Goal: Task Accomplishment & Management: Use online tool/utility

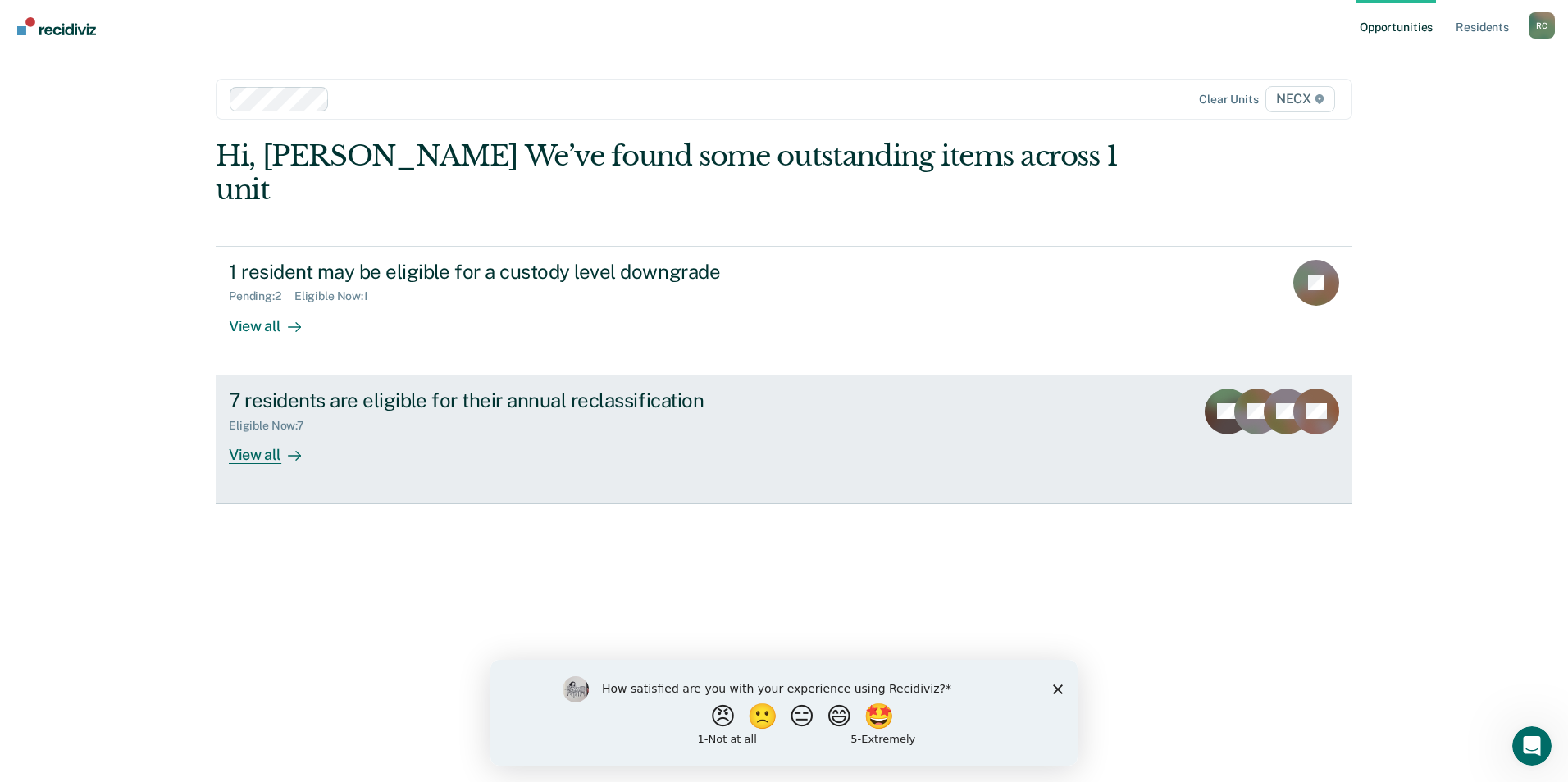
click at [562, 389] on div "7 residents are eligible for their annual reclassification" at bounding box center [517, 401] width 576 height 24
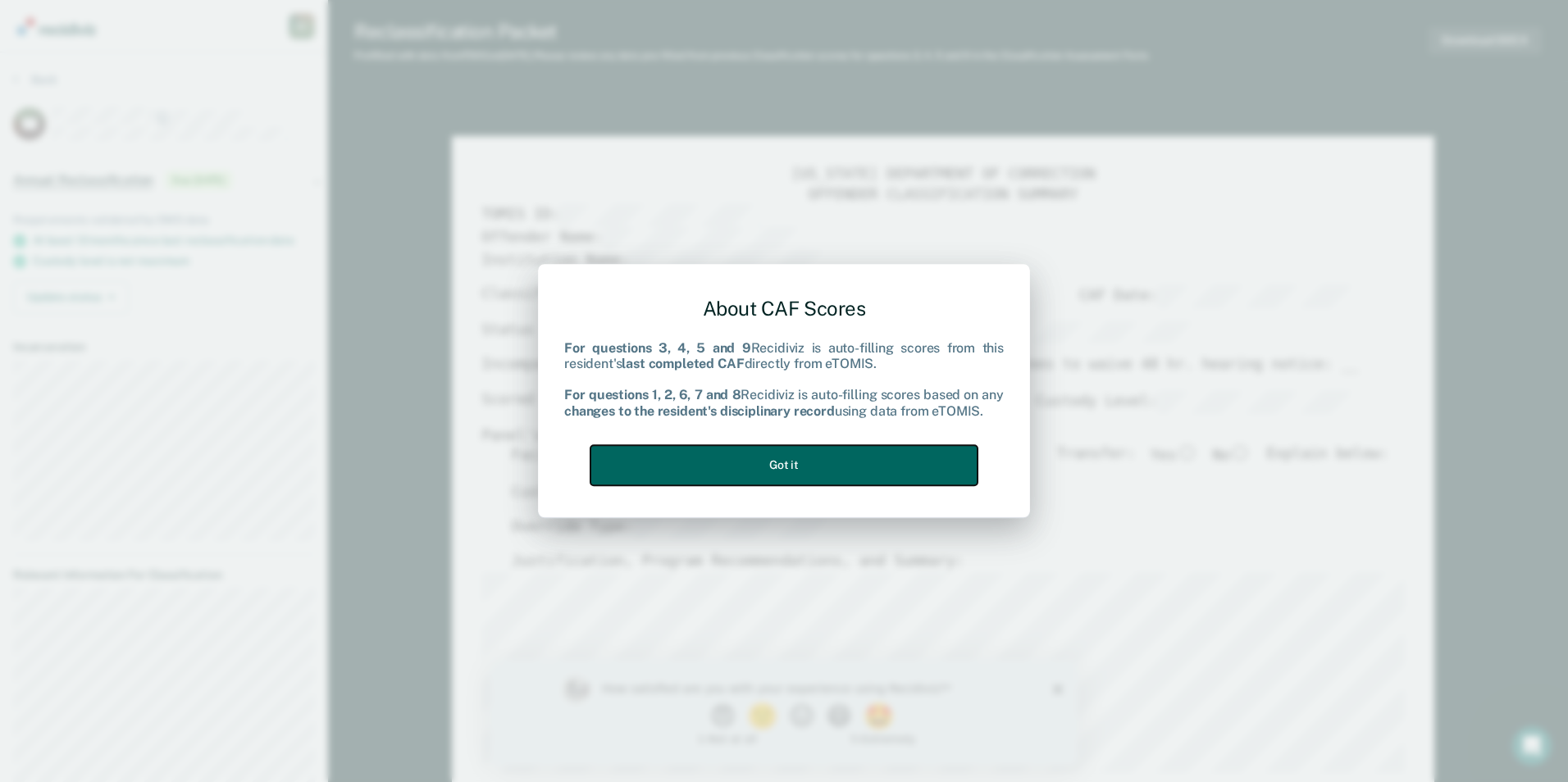
drag, startPoint x: 876, startPoint y: 457, endPoint x: 936, endPoint y: 437, distance: 63.2
click at [877, 457] on button "Got it" at bounding box center [784, 465] width 387 height 40
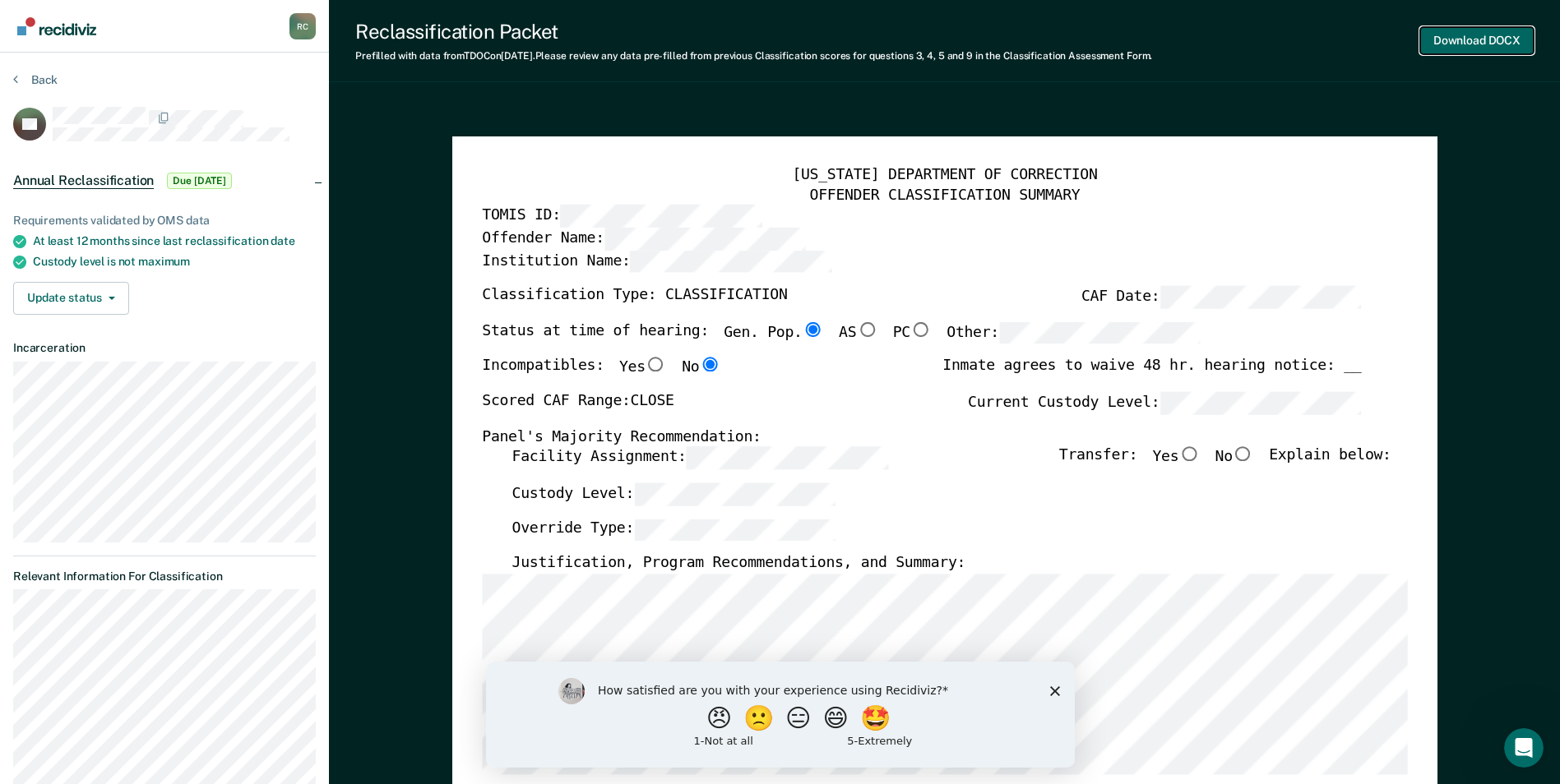
click at [1453, 37] on button "Download DOCX" at bounding box center [1476, 41] width 114 height 27
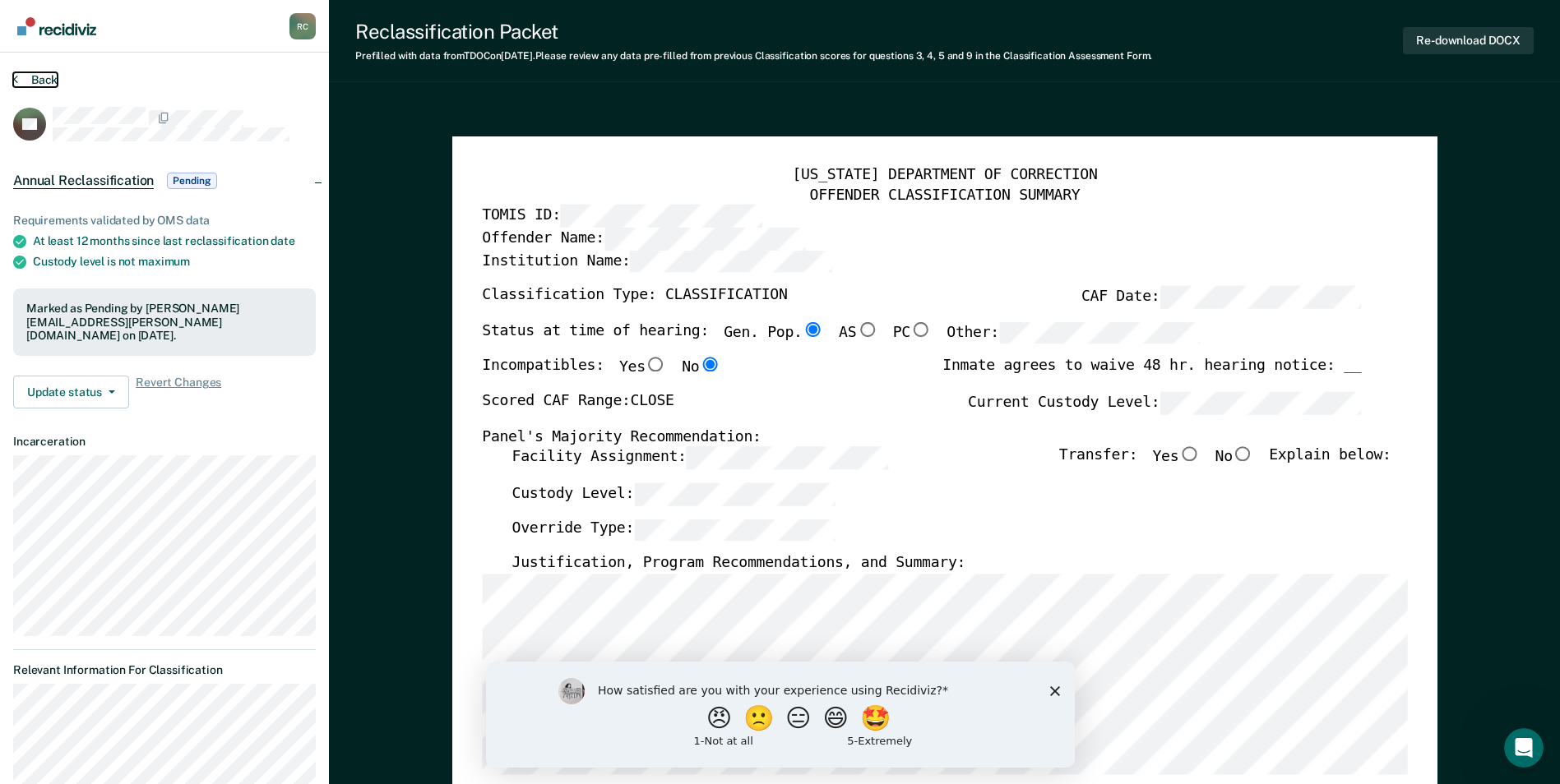
click at [15, 78] on icon at bounding box center [15, 78] width 5 height 13
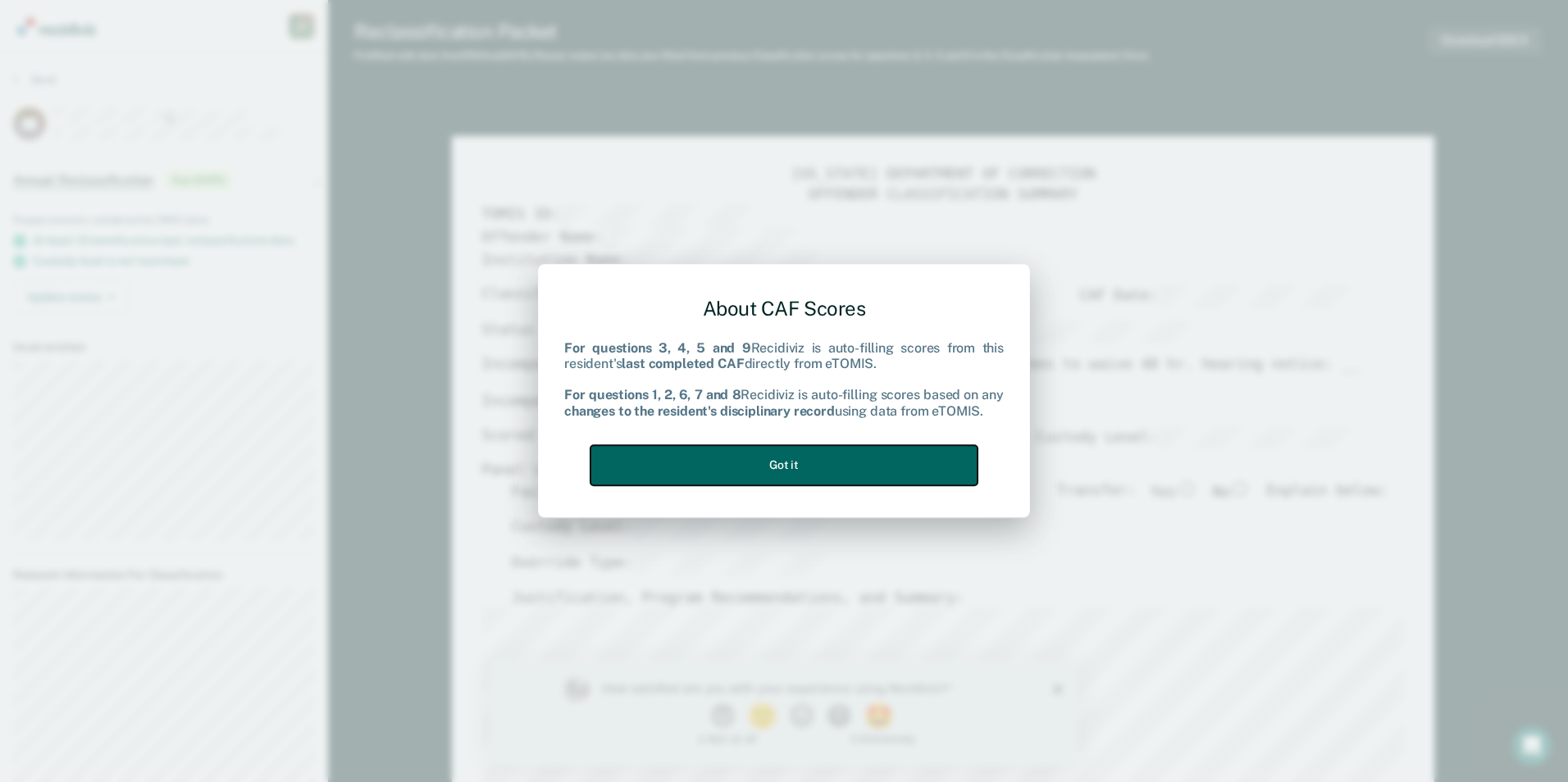
click at [872, 451] on button "Got it" at bounding box center [784, 465] width 387 height 40
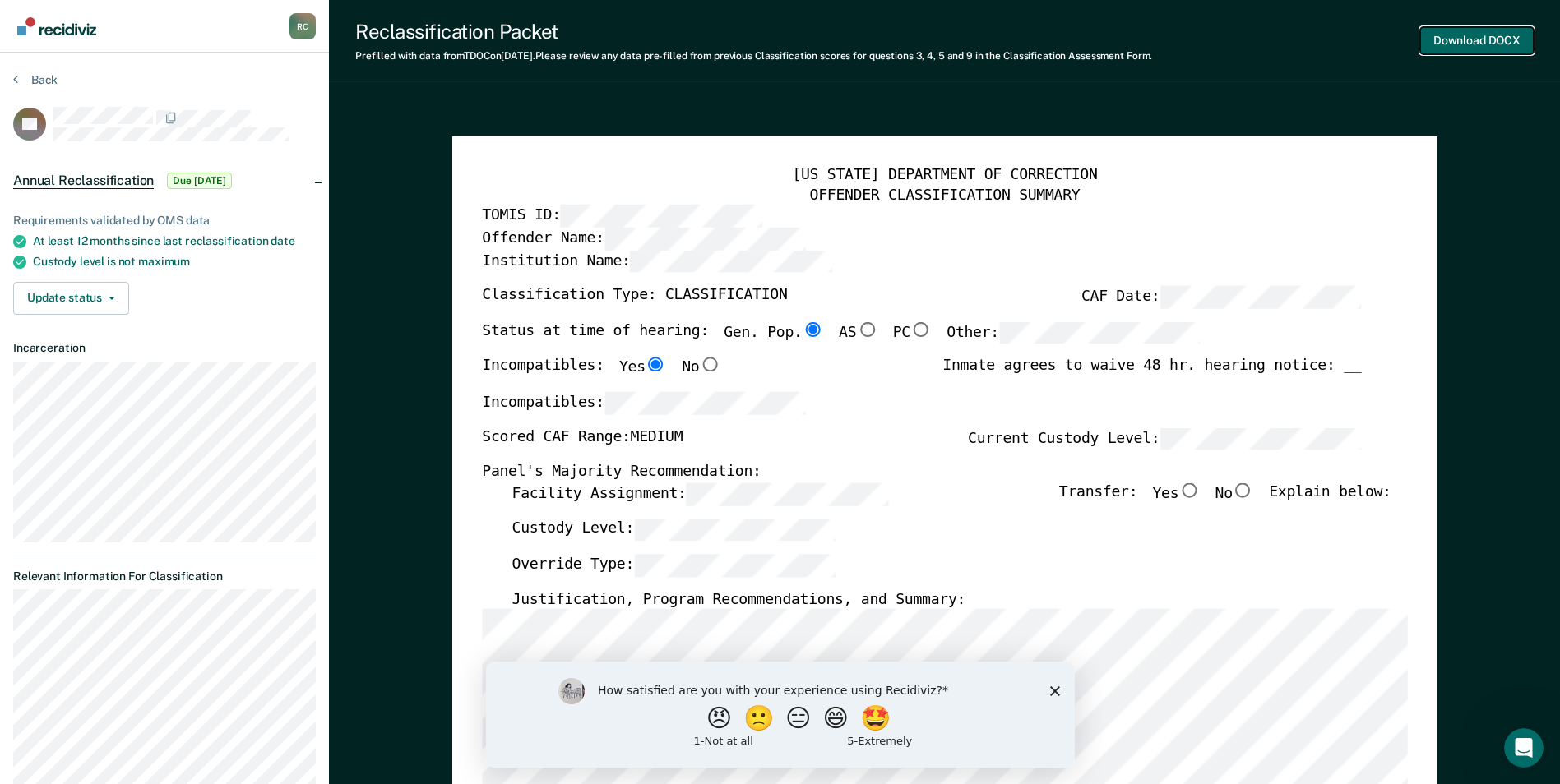
click at [1492, 33] on button "Download DOCX" at bounding box center [1476, 41] width 114 height 27
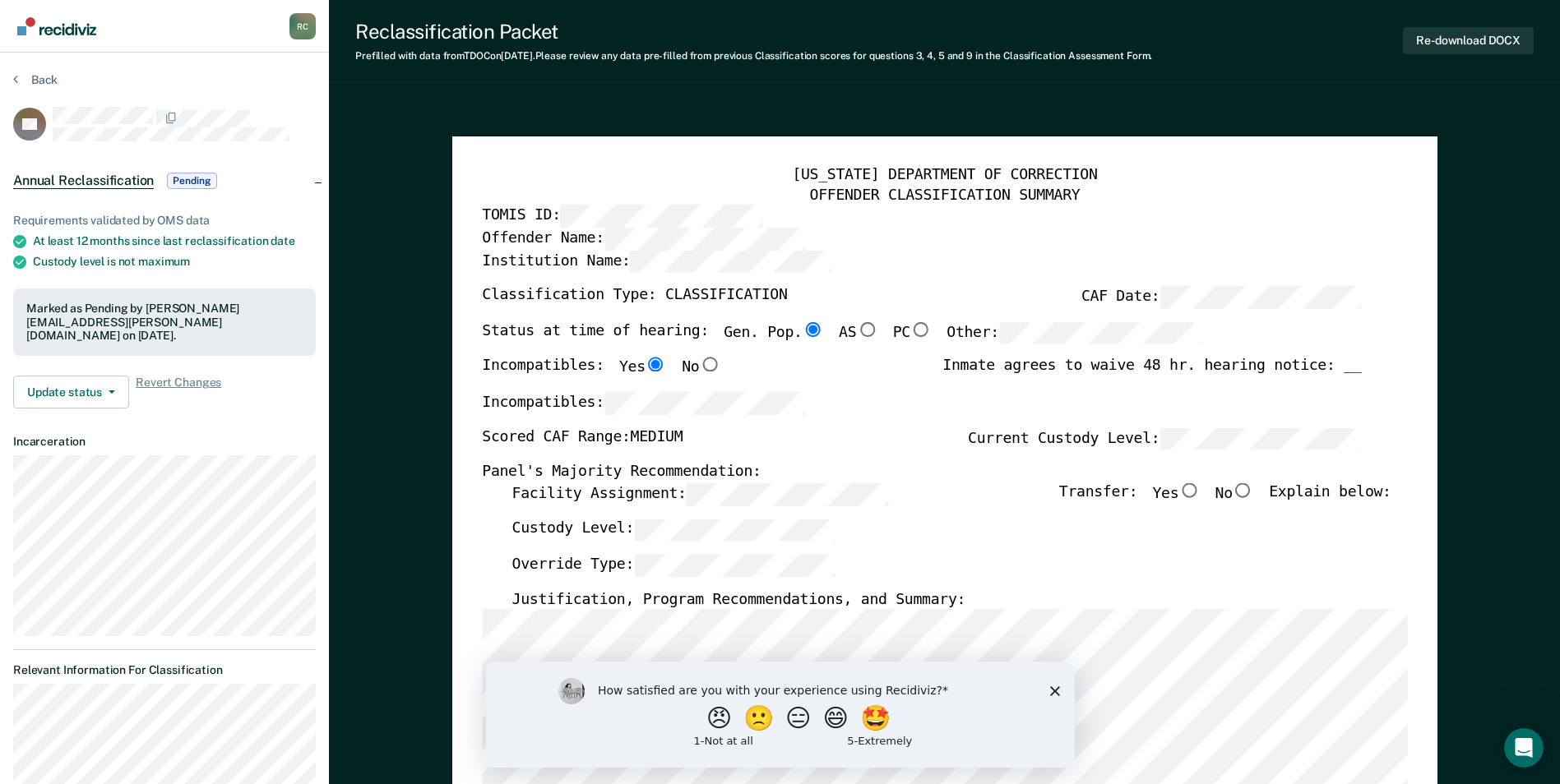
click at [12, 79] on section "Back PH Annual Reclassification Pending Requirements validated by OMS data At l…" at bounding box center [164, 626] width 329 height 1148
click at [45, 80] on button "Back" at bounding box center [35, 79] width 45 height 15
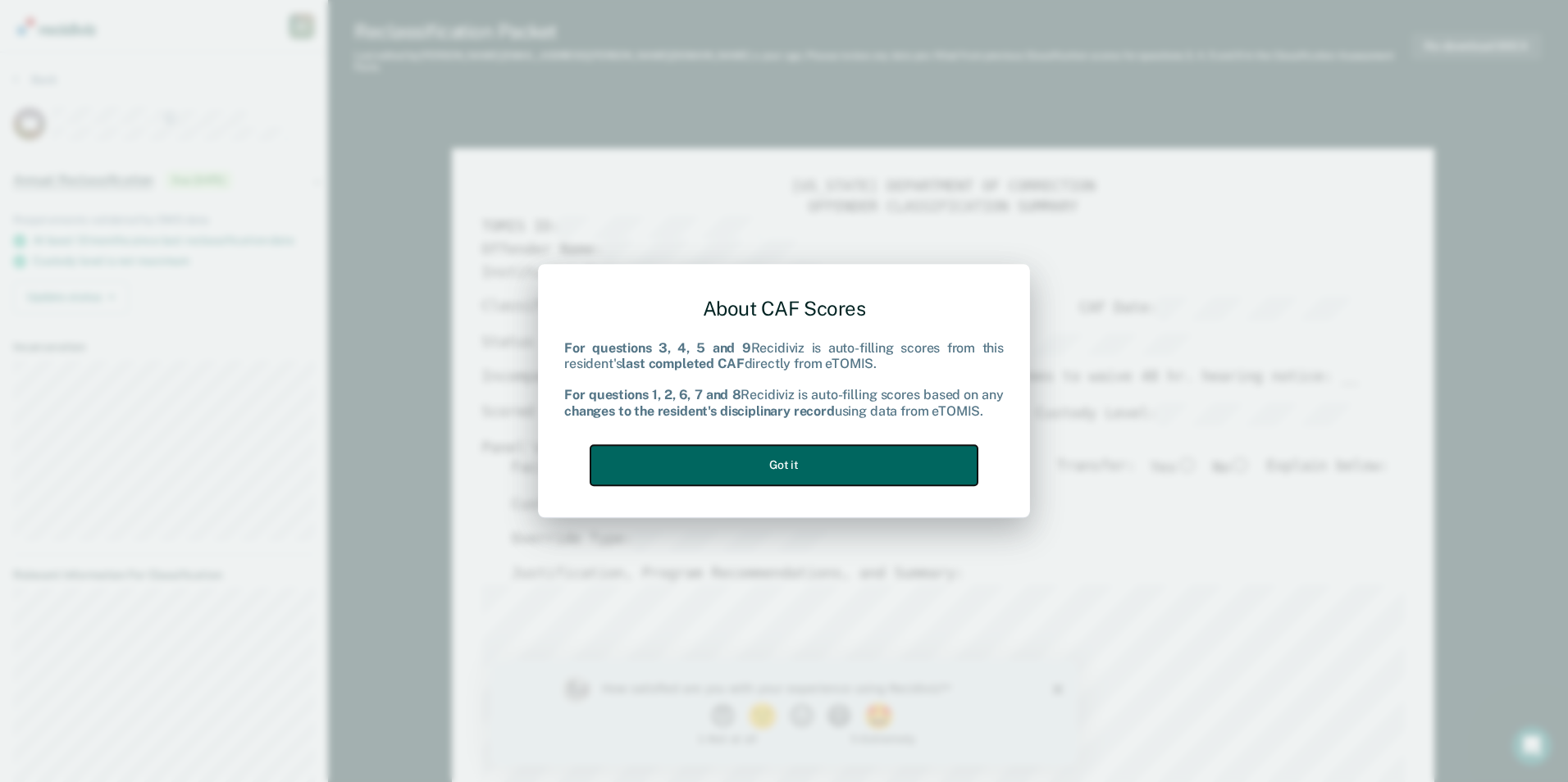
drag, startPoint x: 943, startPoint y: 455, endPoint x: 1279, endPoint y: 209, distance: 416.4
click at [952, 452] on button "Got it" at bounding box center [784, 465] width 387 height 40
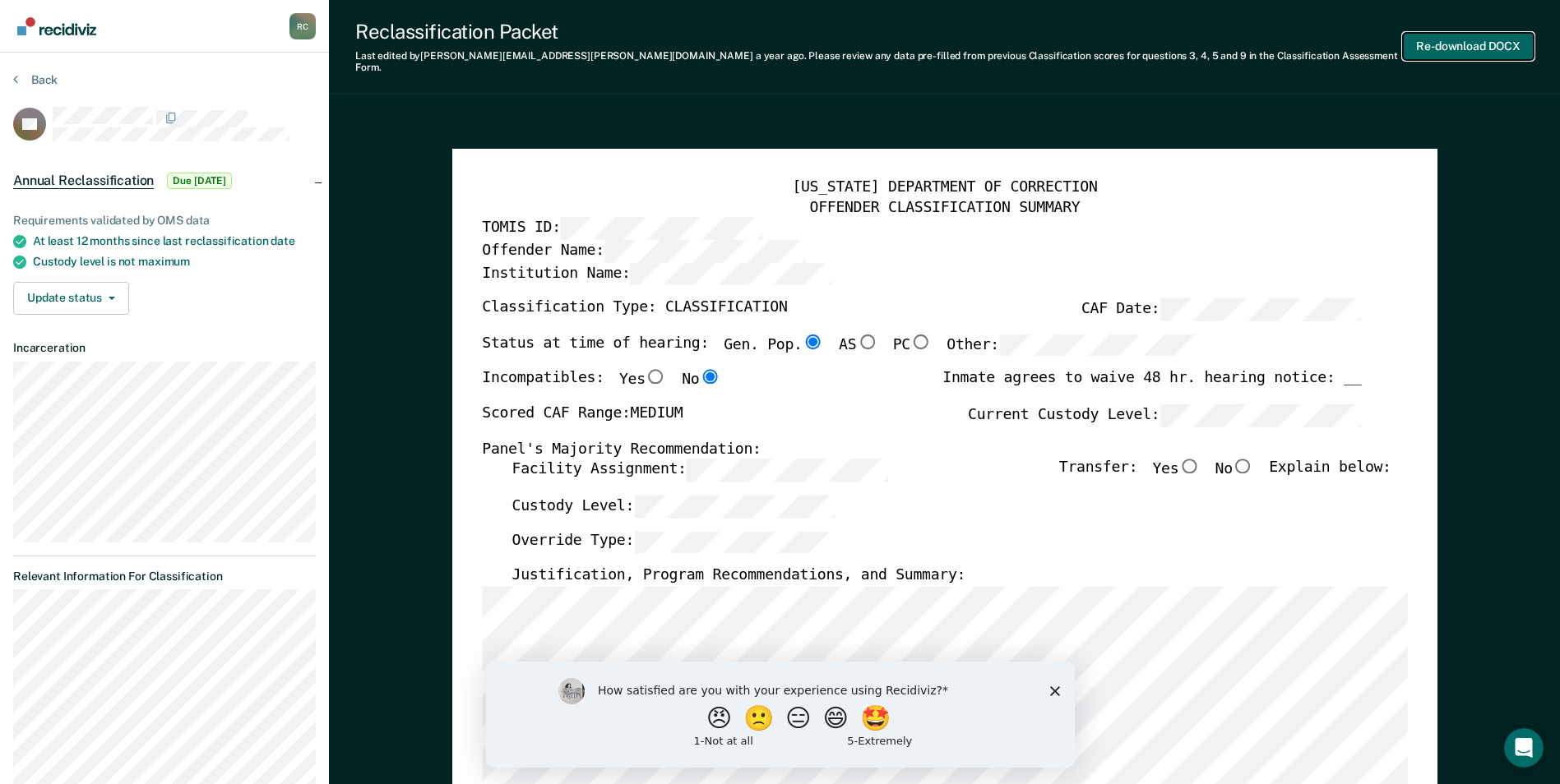
click at [1453, 35] on button "Re-download DOCX" at bounding box center [1468, 46] width 131 height 27
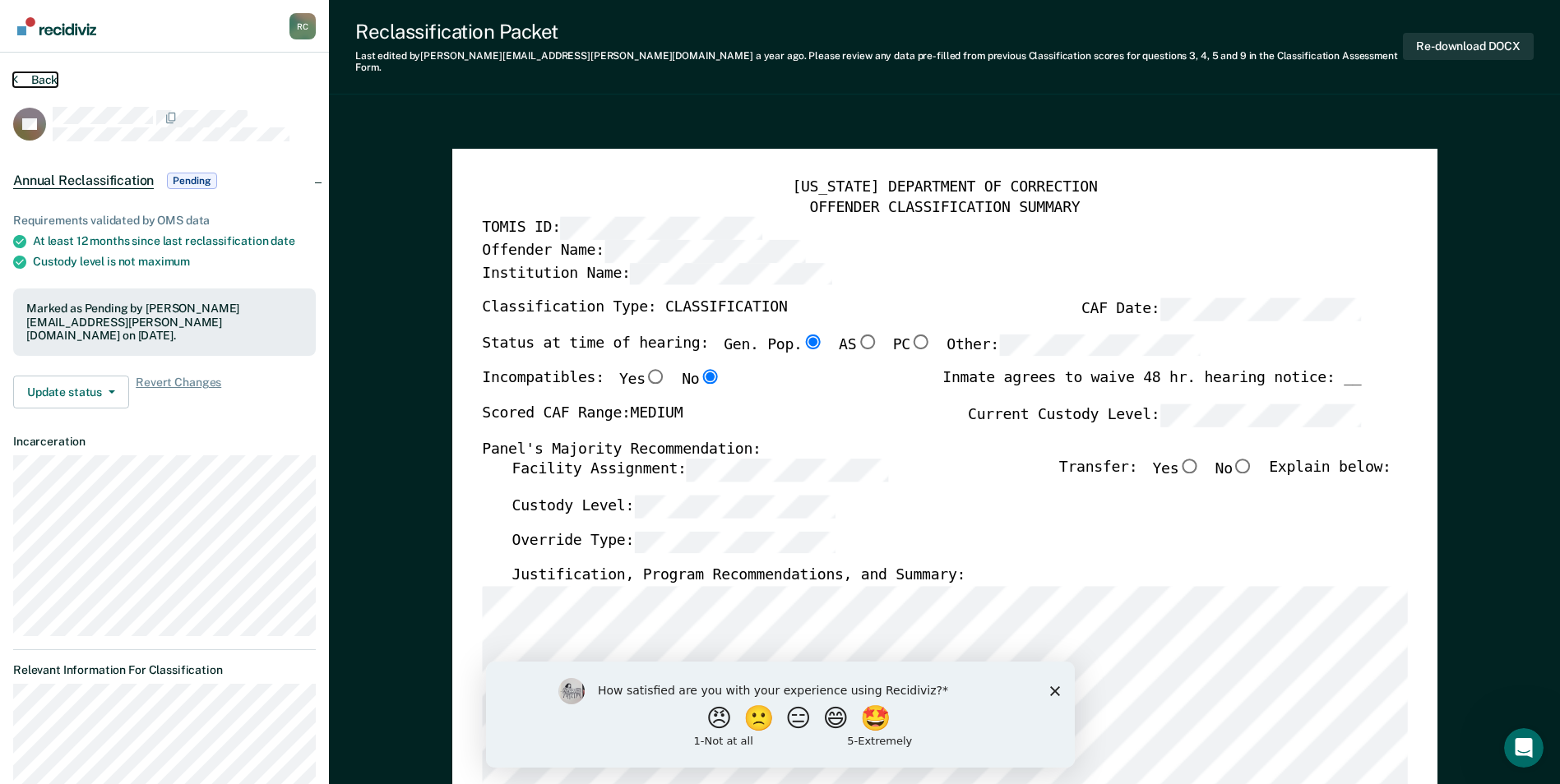
click at [17, 75] on icon at bounding box center [15, 78] width 5 height 13
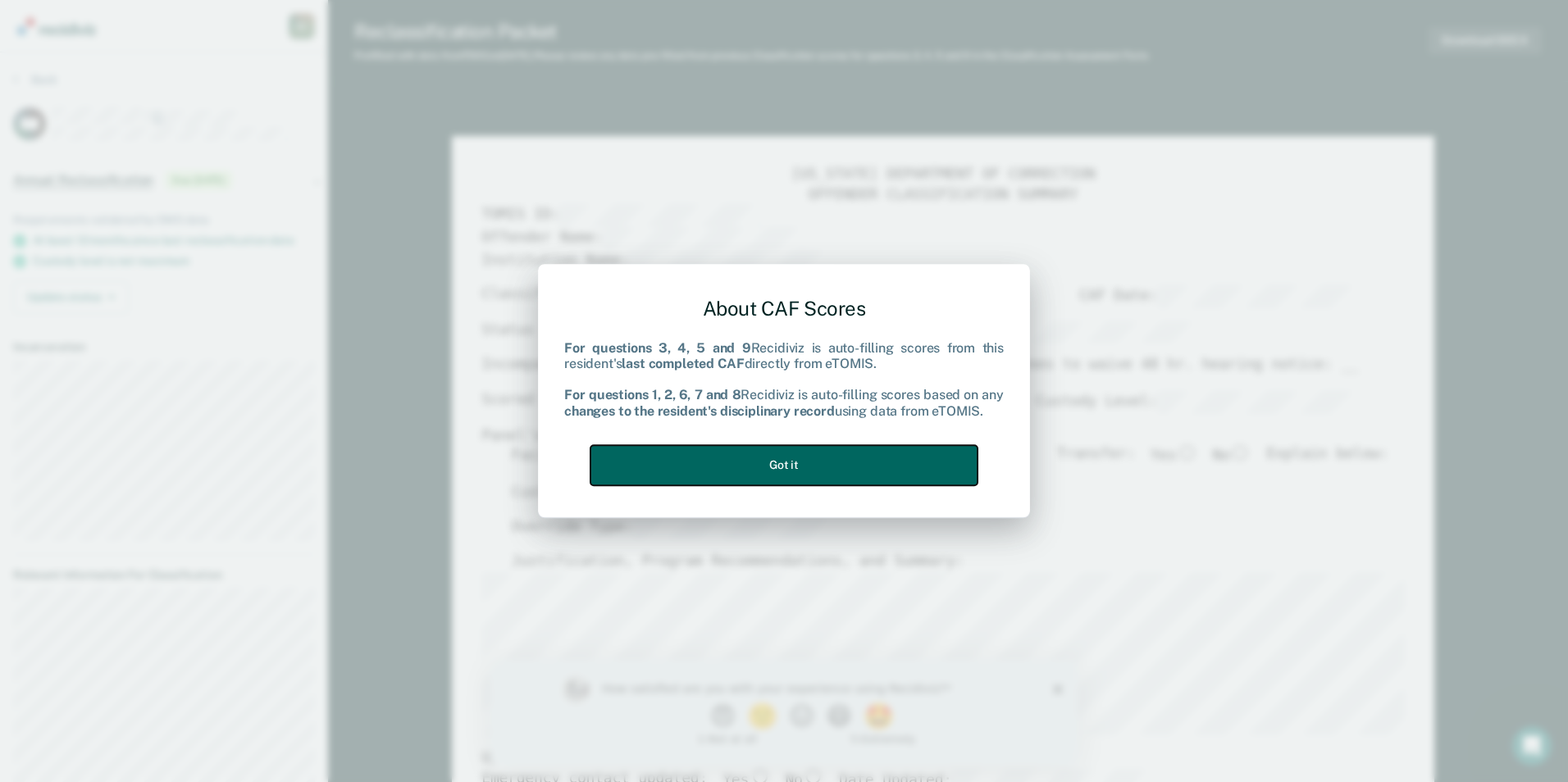
click at [945, 445] on button "Got it" at bounding box center [784, 465] width 387 height 40
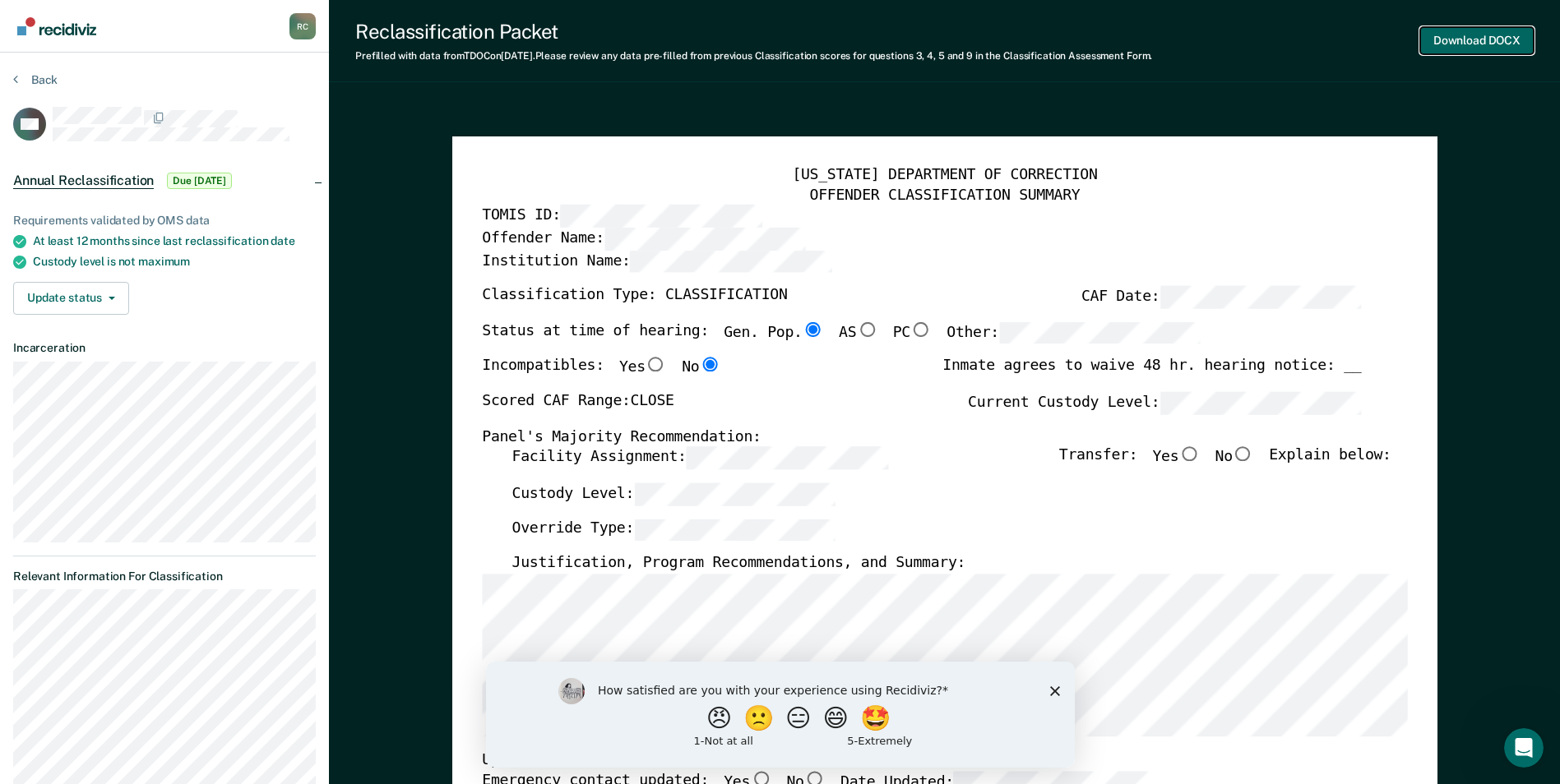
click at [1487, 42] on button "Download DOCX" at bounding box center [1476, 41] width 114 height 27
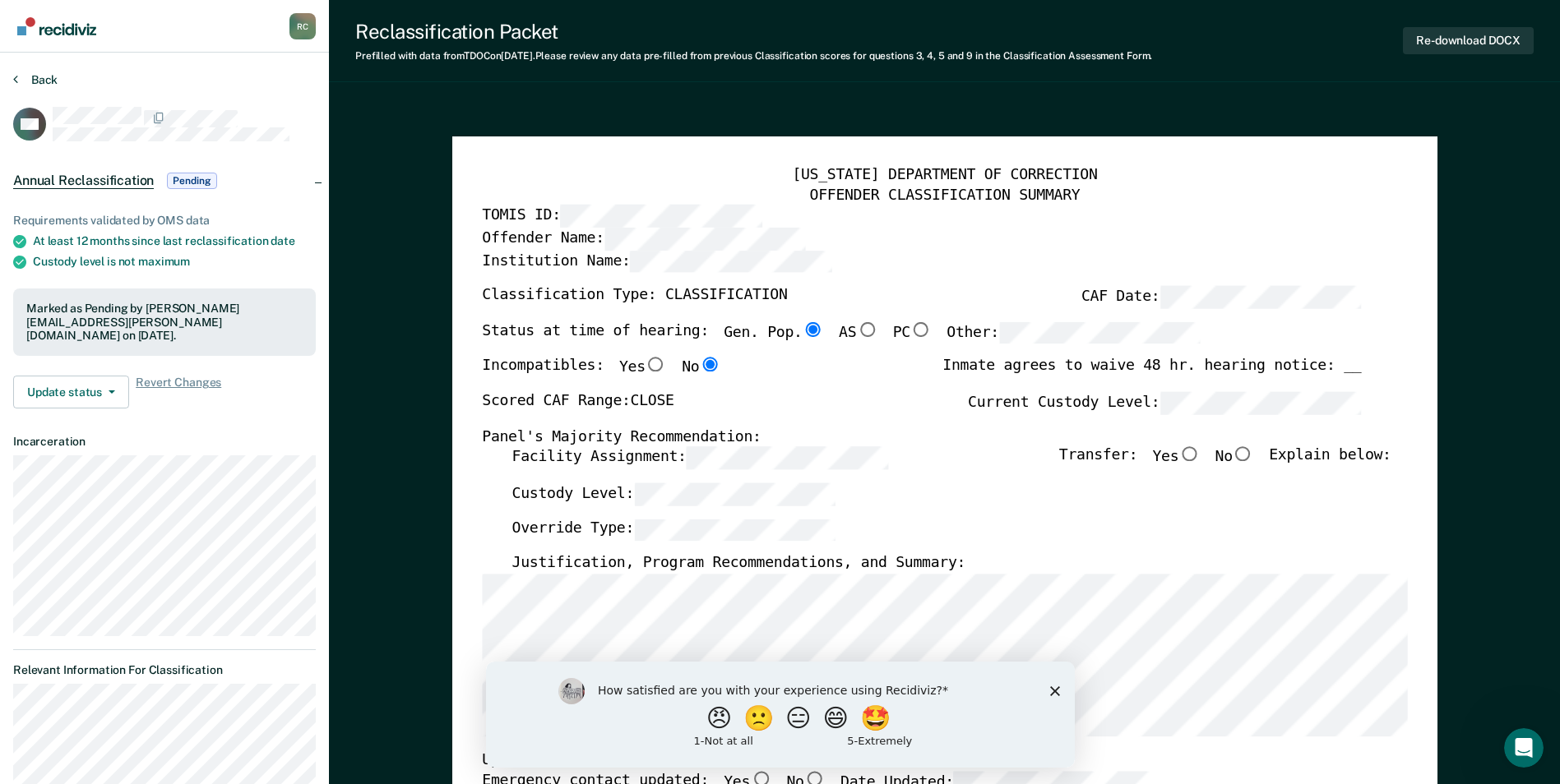
click at [10, 80] on section "Back CW Annual Reclassification Pending Requirements validated by OMS data At l…" at bounding box center [164, 540] width 329 height 974
click at [17, 75] on icon at bounding box center [15, 78] width 5 height 13
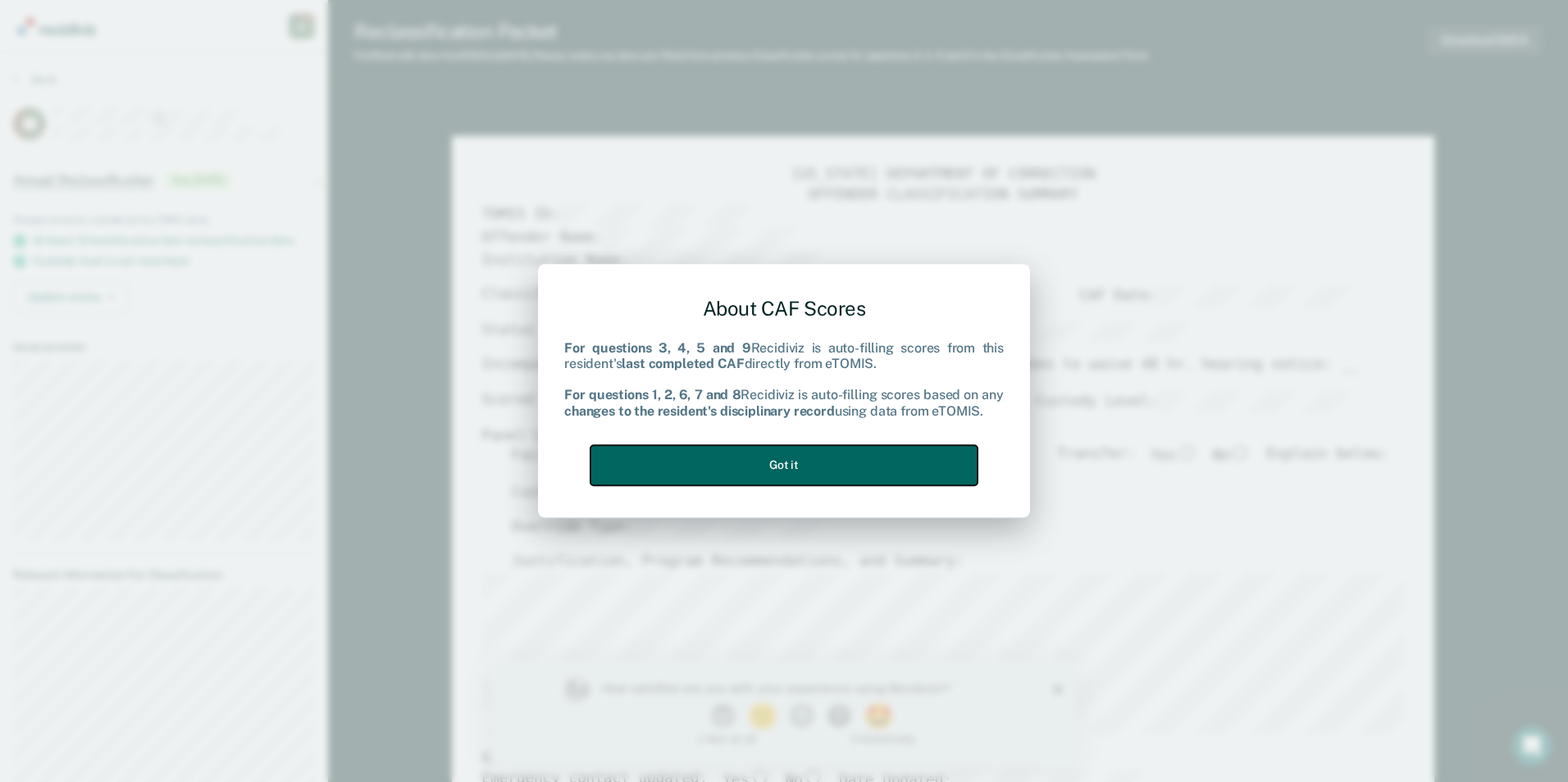
click at [945, 472] on button "Got it" at bounding box center [784, 465] width 387 height 40
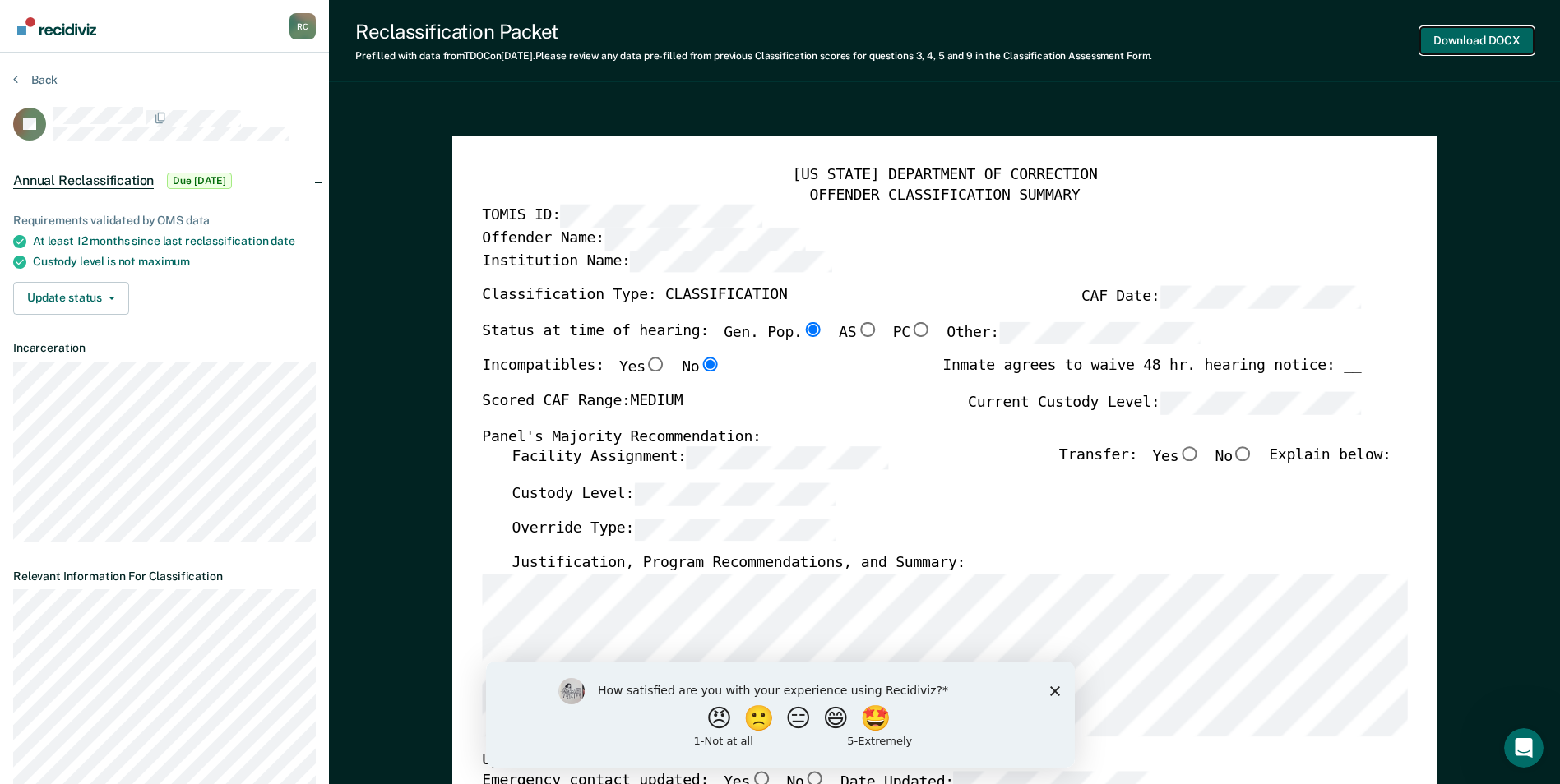
click at [1467, 40] on button "Download DOCX" at bounding box center [1476, 41] width 114 height 27
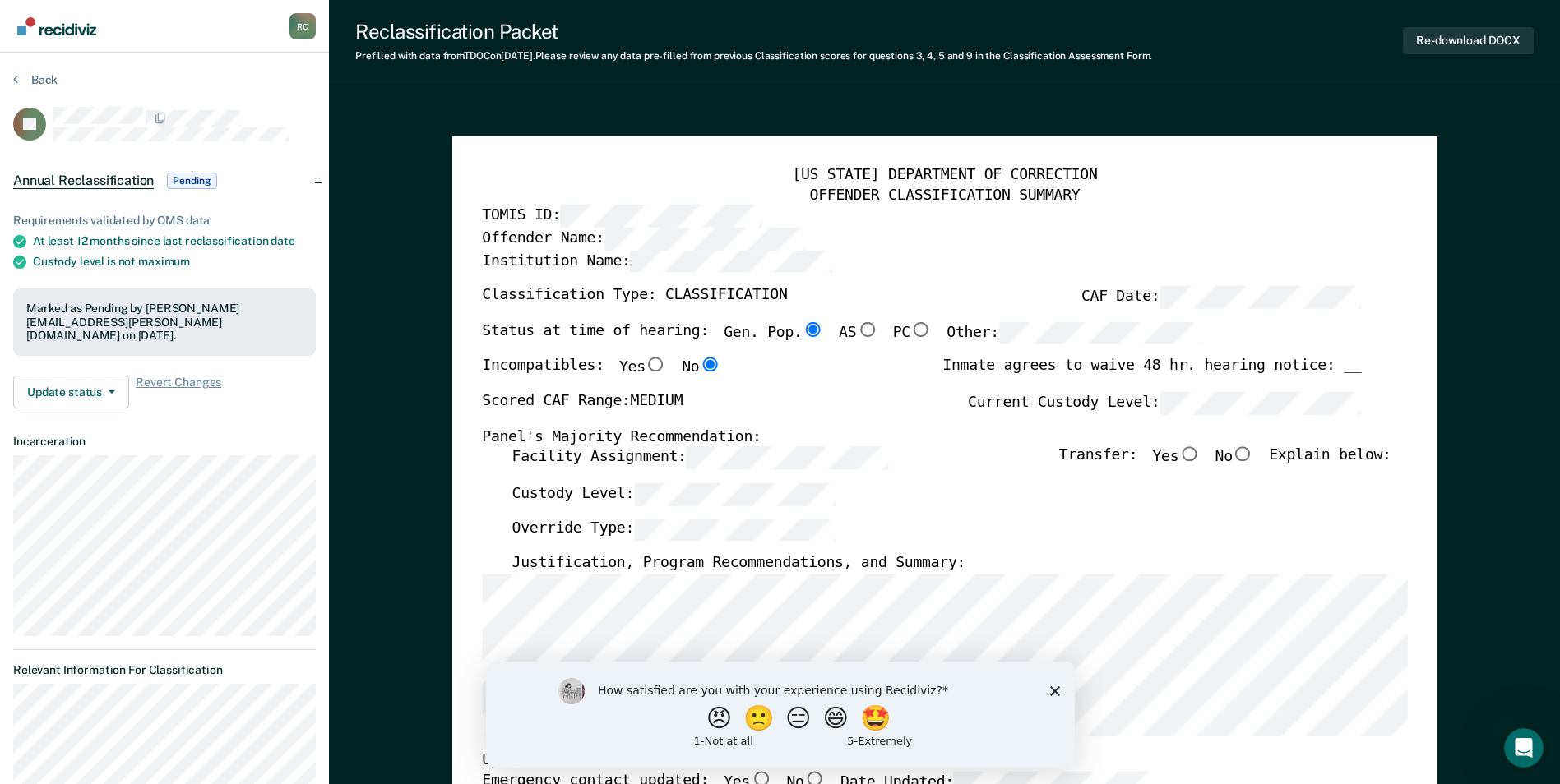
click at [11, 80] on section "Back LB Annual Reclassification Pending Requirements validated by OMS data At l…" at bounding box center [164, 575] width 329 height 1044
click at [15, 75] on icon at bounding box center [15, 78] width 5 height 13
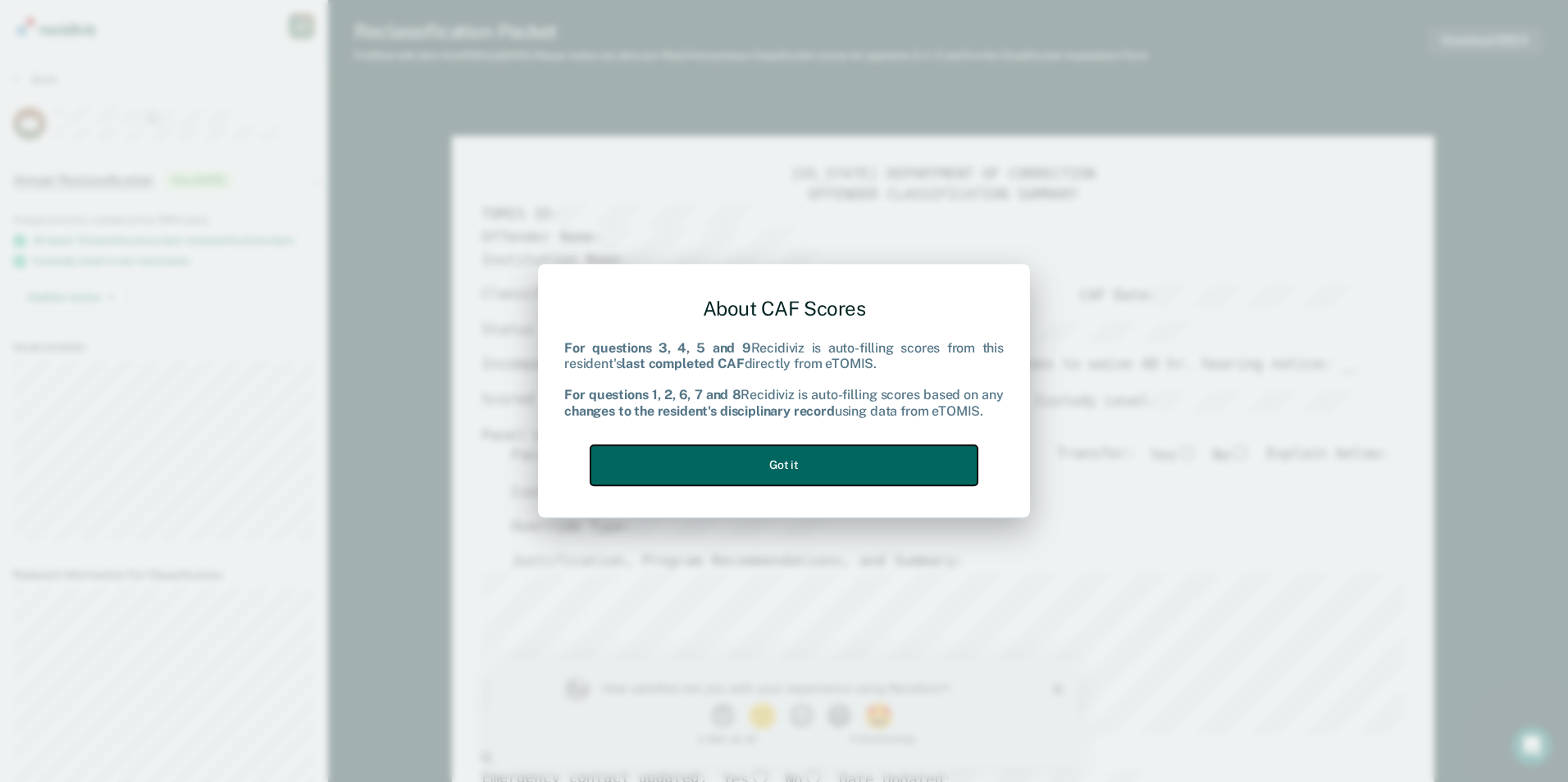
click at [869, 468] on button "Got it" at bounding box center [784, 465] width 387 height 40
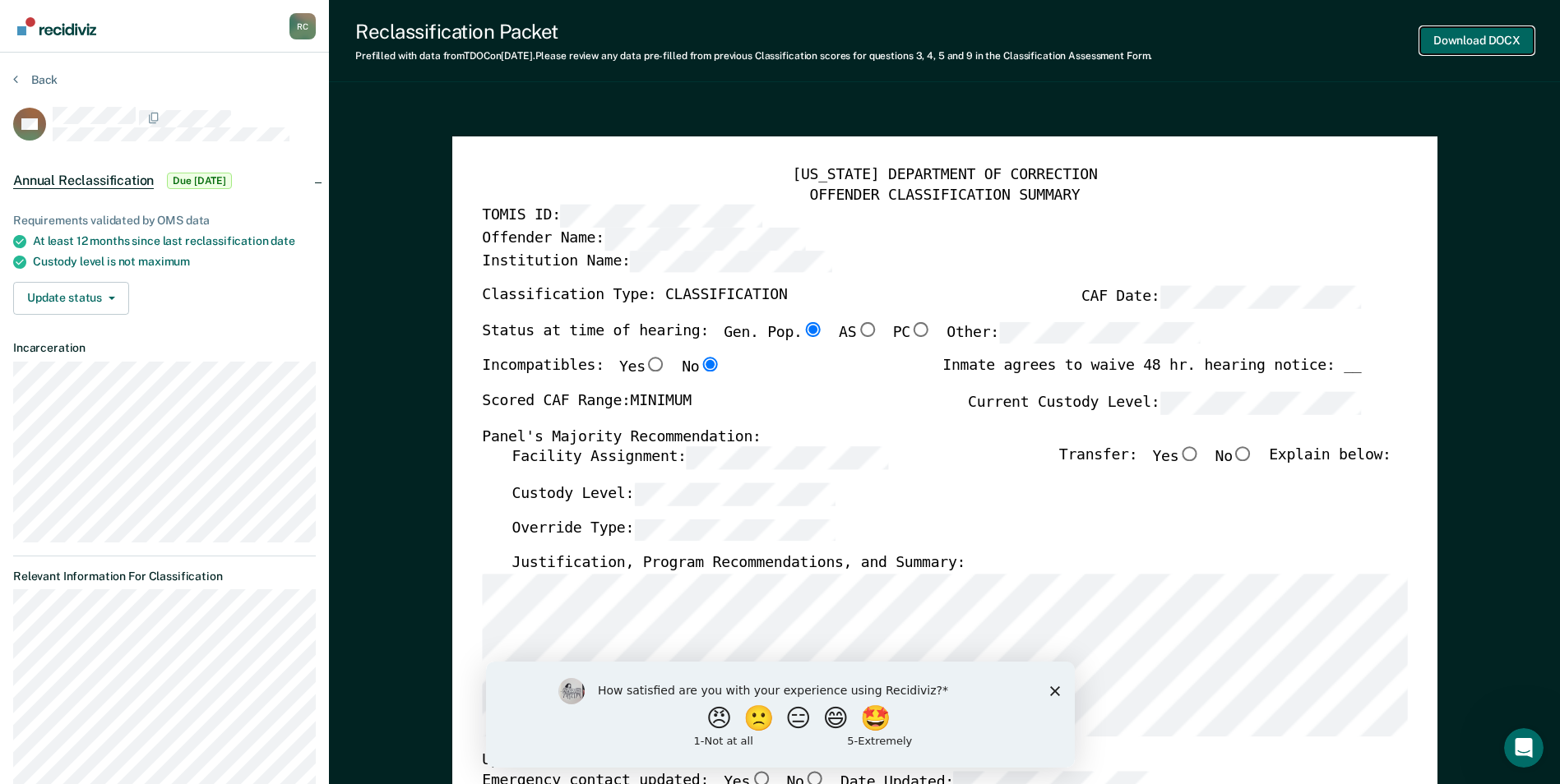
click at [1480, 32] on button "Download DOCX" at bounding box center [1476, 41] width 114 height 27
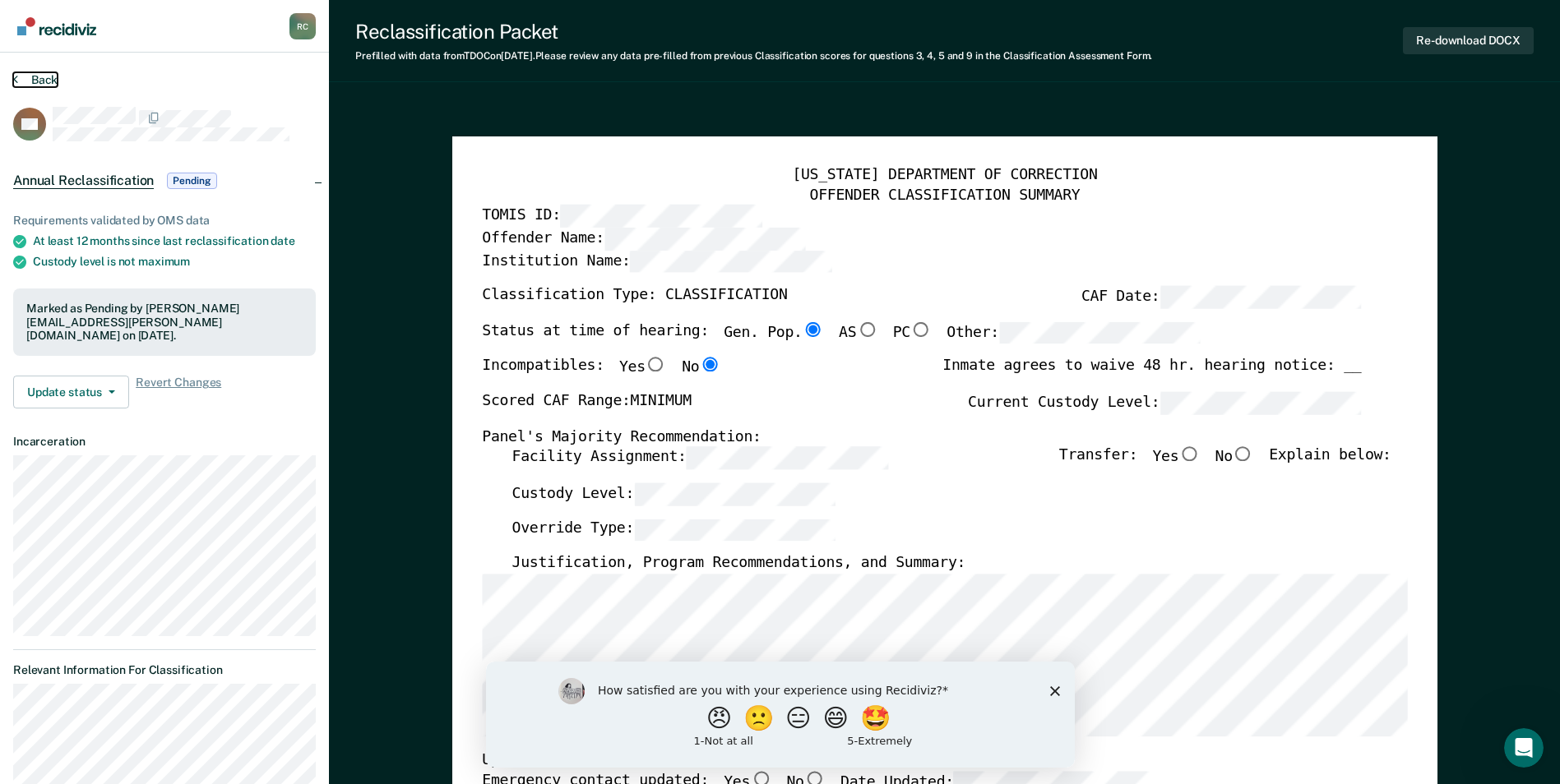
click at [43, 72] on button "Back" at bounding box center [35, 79] width 45 height 15
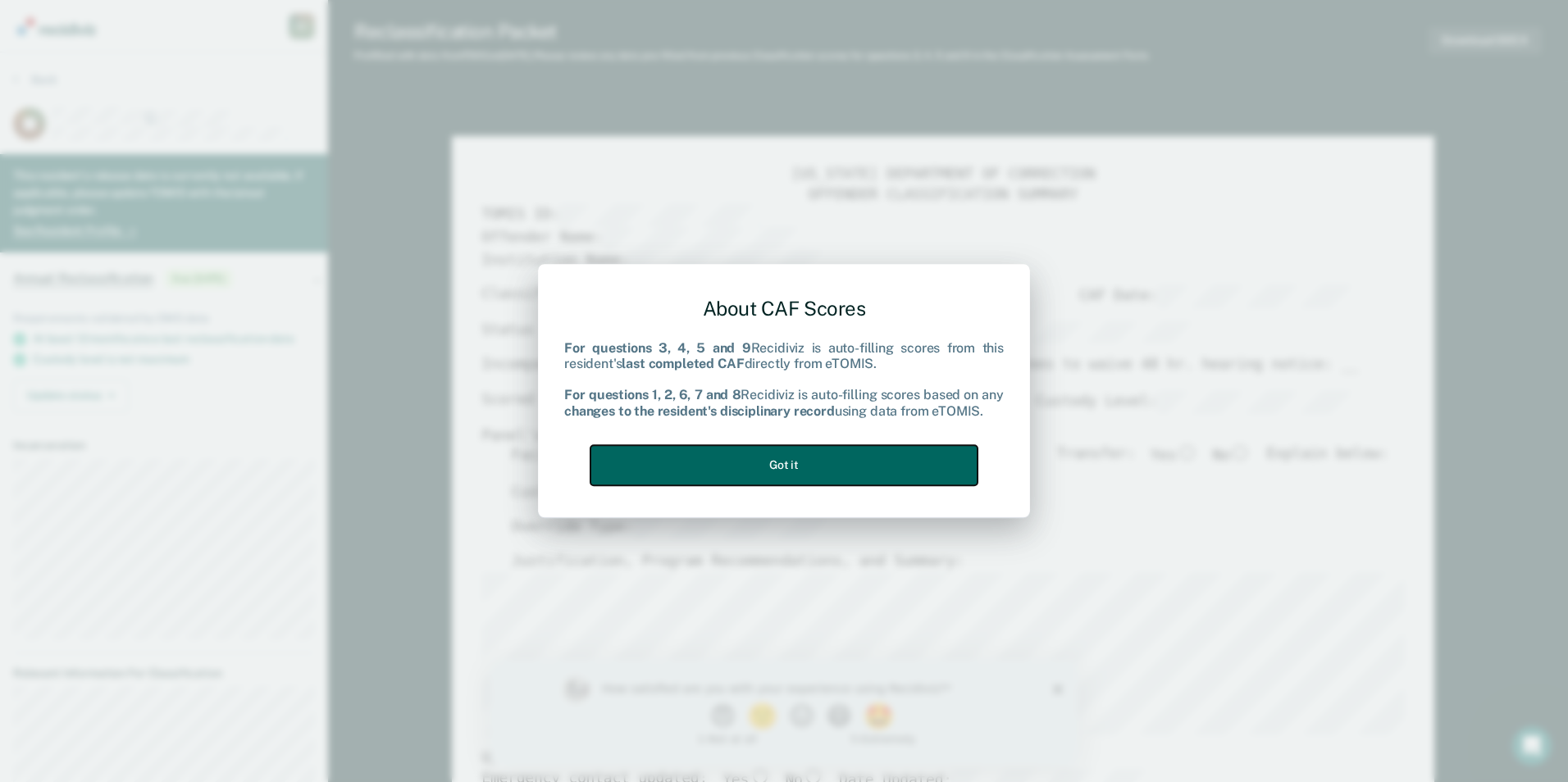
click at [875, 475] on button "Got it" at bounding box center [784, 465] width 387 height 40
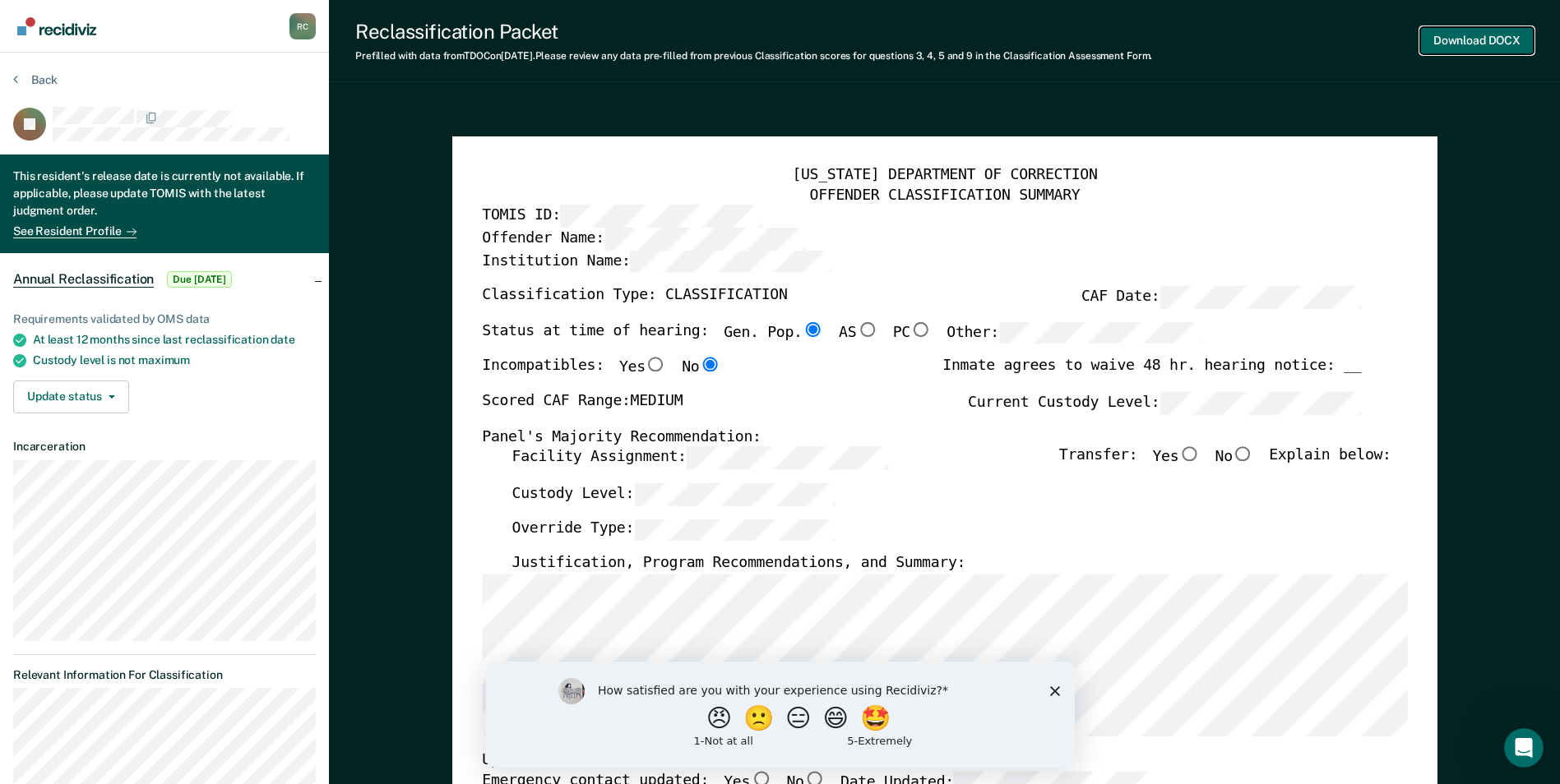
click at [1432, 42] on button "Download DOCX" at bounding box center [1476, 41] width 114 height 27
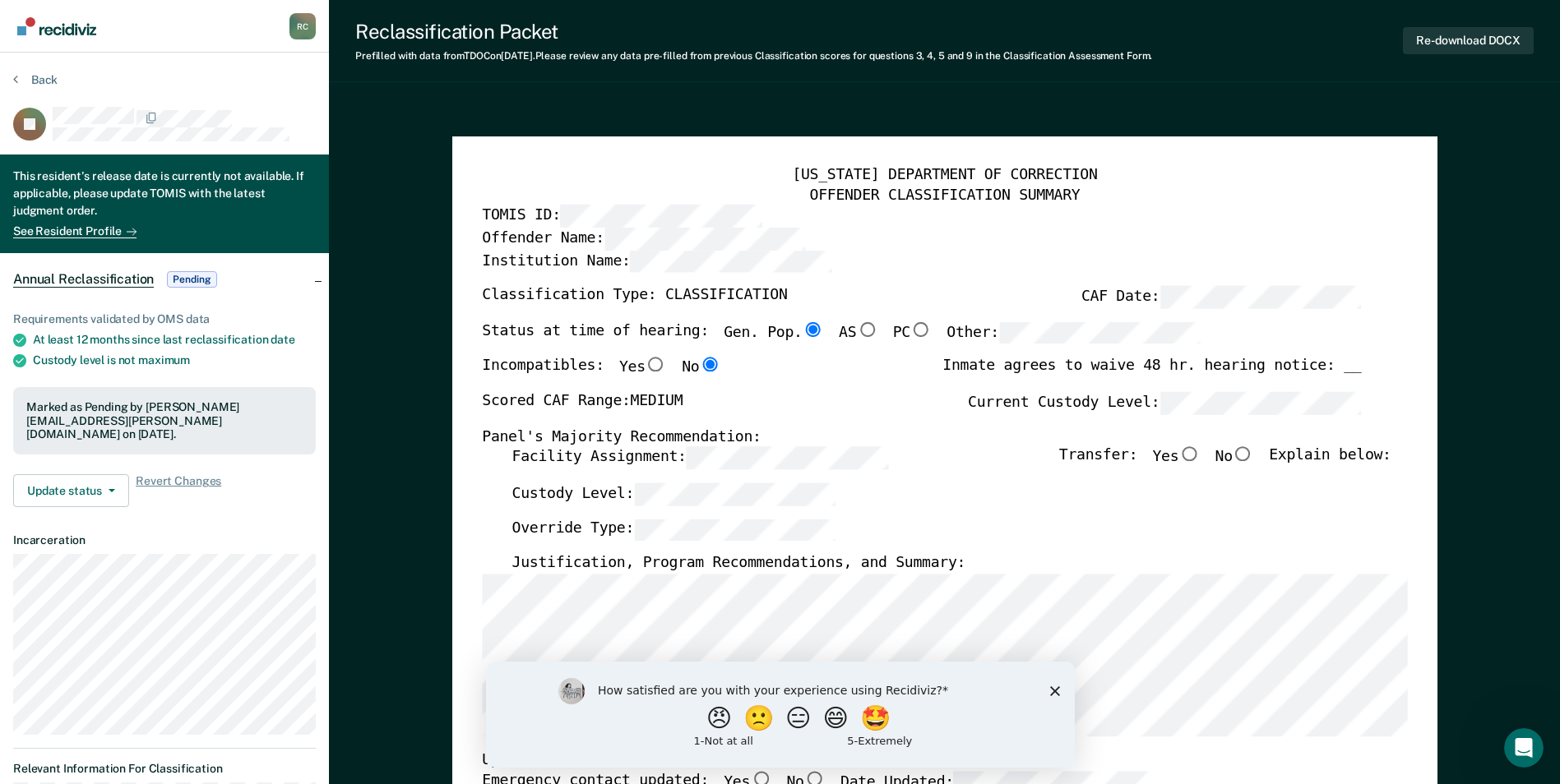
click at [59, 71] on section "Back JC This resident's release date is currently not available. If applicable,…" at bounding box center [164, 700] width 329 height 1296
drag, startPoint x: 59, startPoint y: 71, endPoint x: 36, endPoint y: 86, distance: 27.5
click at [36, 86] on button "Back" at bounding box center [35, 79] width 45 height 15
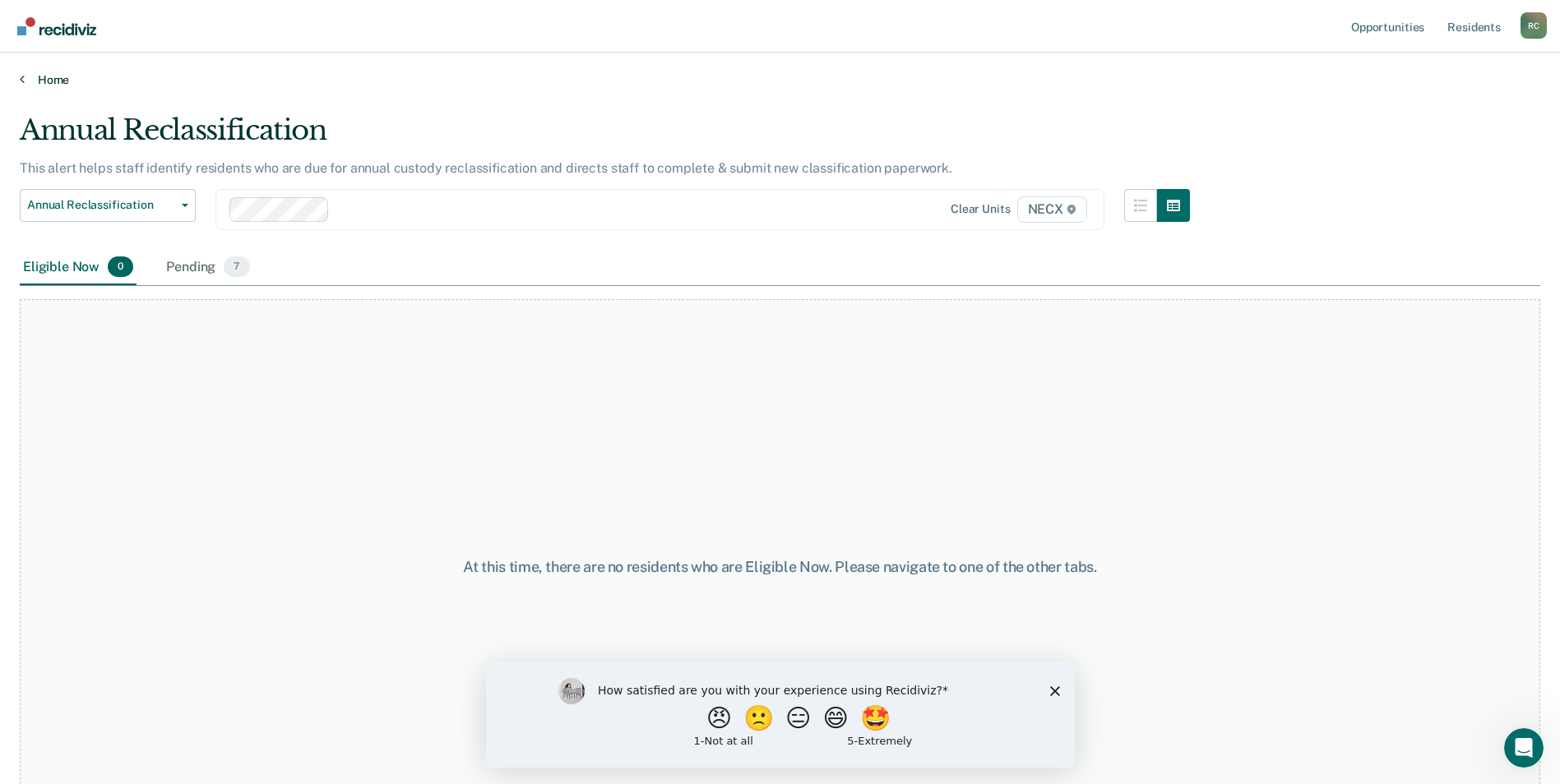
click at [47, 76] on link "Home" at bounding box center [780, 79] width 1521 height 15
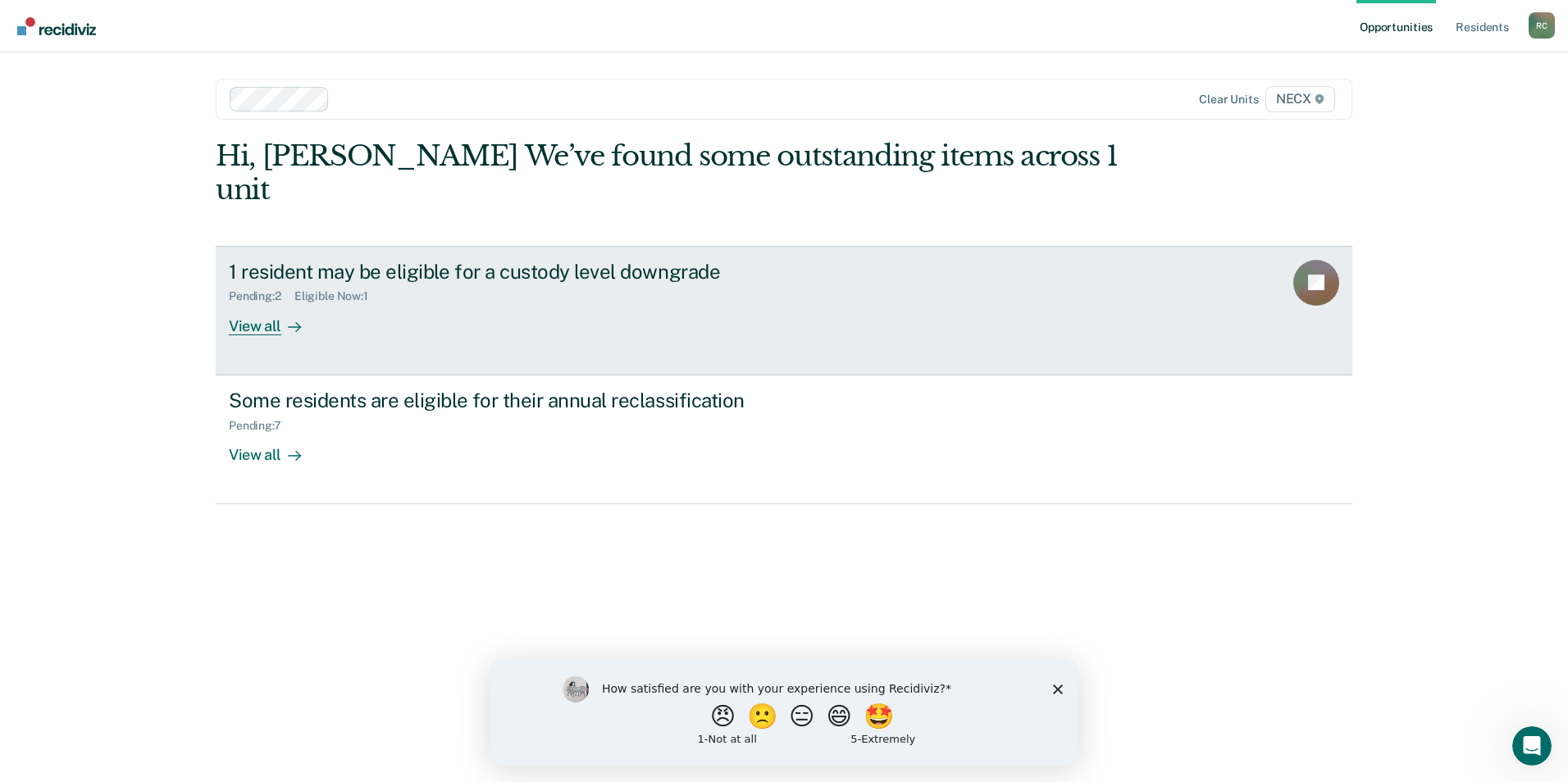
click at [1334, 271] on icon at bounding box center [1319, 293] width 56 height 45
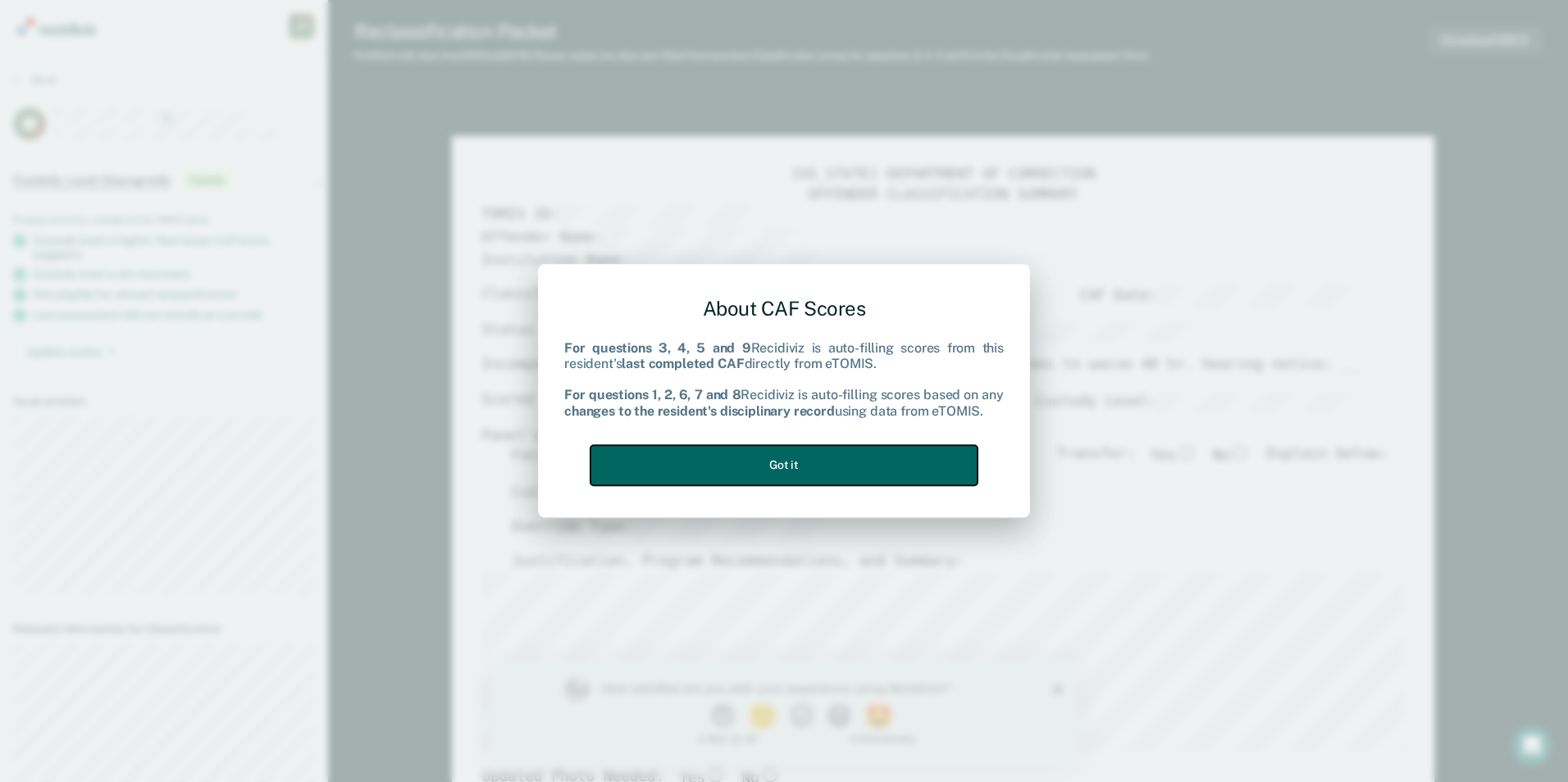
click at [824, 474] on button "Got it" at bounding box center [784, 465] width 387 height 40
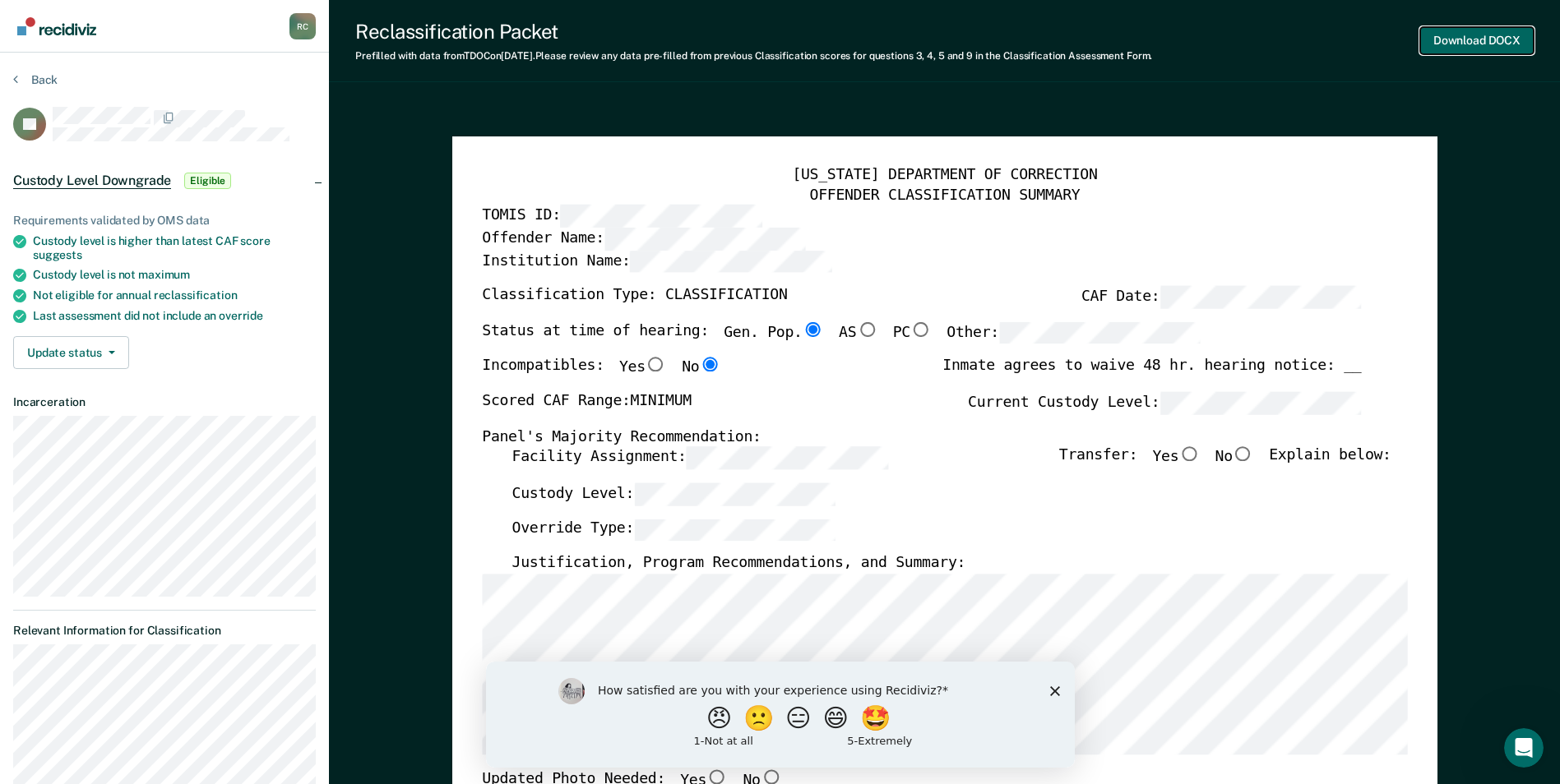
click at [1499, 38] on button "Download DOCX" at bounding box center [1476, 41] width 114 height 27
type textarea "x"
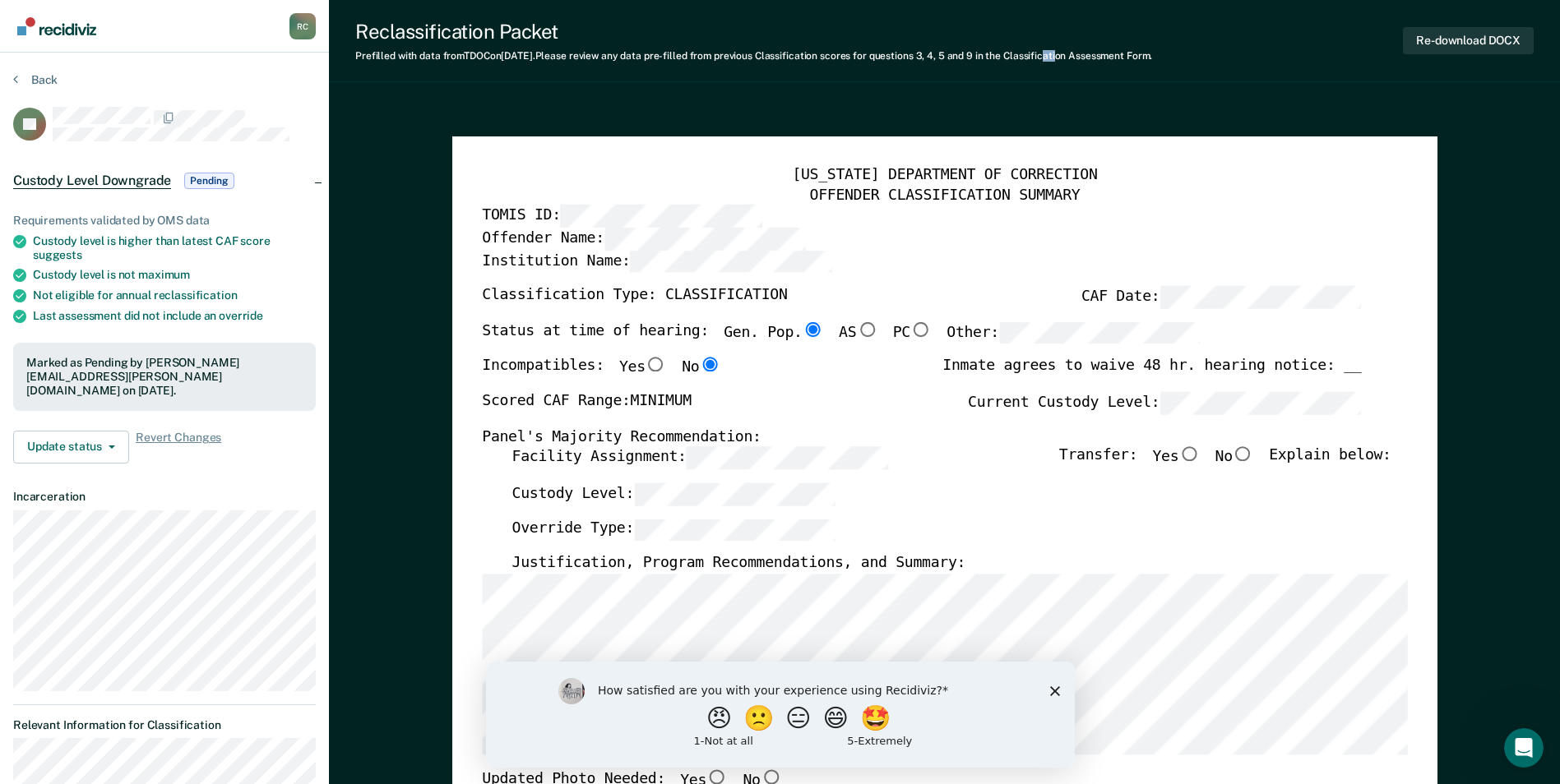
drag, startPoint x: 1066, startPoint y: 74, endPoint x: 1059, endPoint y: 79, distance: 8.6
click at [1059, 79] on div "Reclassification Packet Prefilled with data from TDOC on [DATE] . Please review…" at bounding box center [944, 41] width 1231 height 82
